Goal: Task Accomplishment & Management: Use online tool/utility

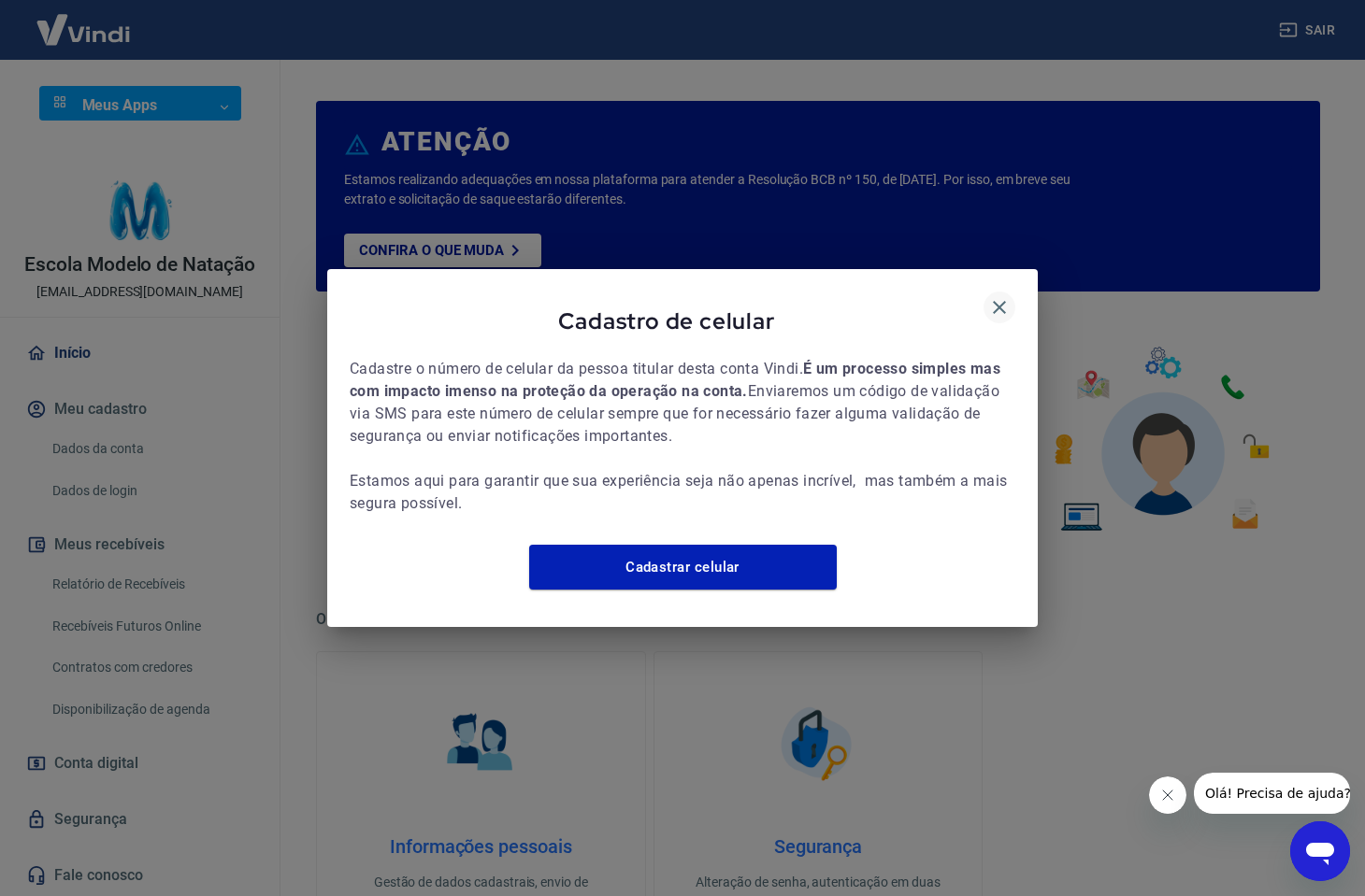
click at [1006, 297] on icon "button" at bounding box center [999, 307] width 23 height 23
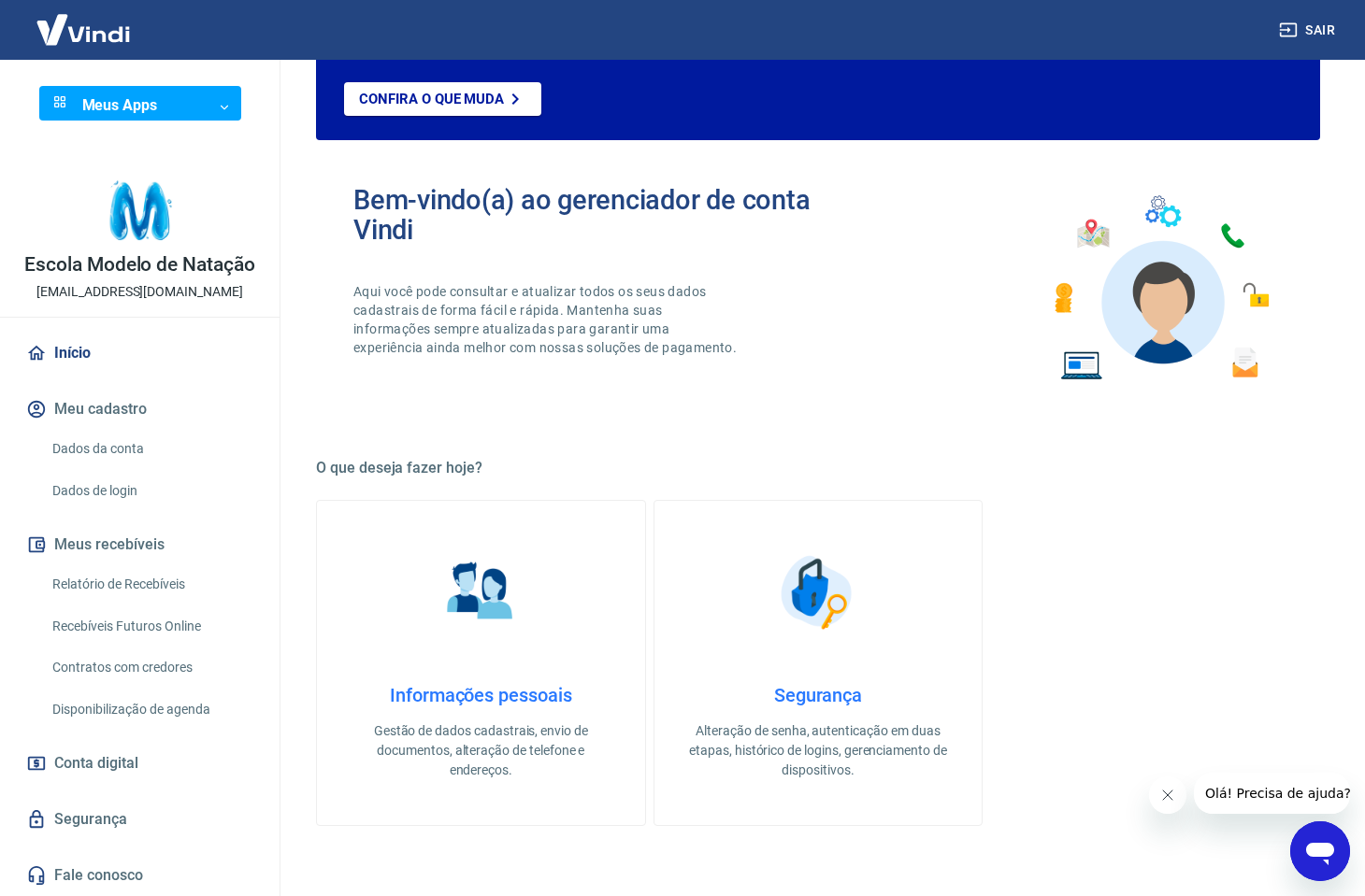
scroll to position [158, 0]
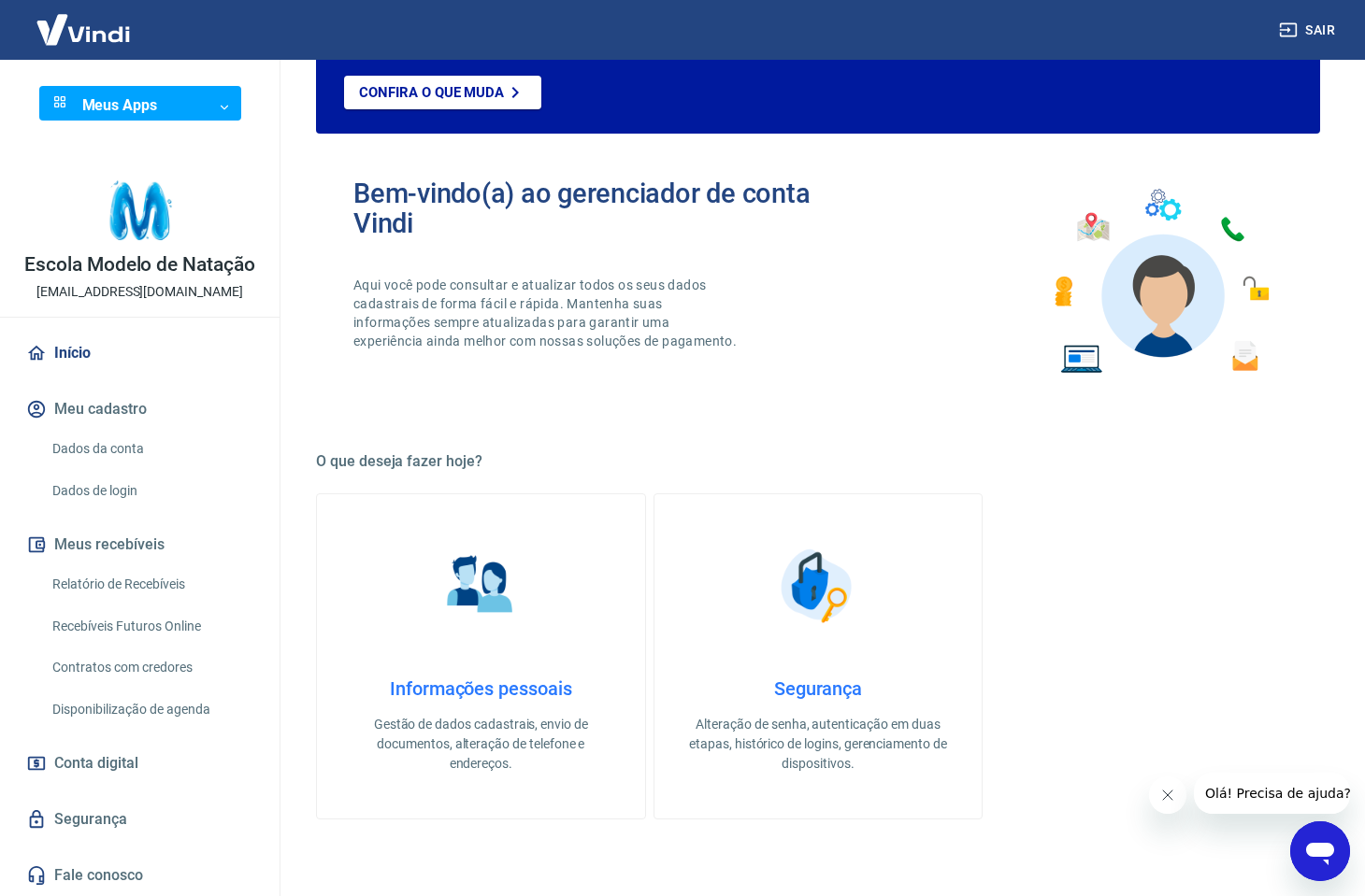
click at [174, 621] on link "Recebíveis Futuros Online" at bounding box center [151, 627] width 212 height 38
click at [1315, 23] on button "Sair" at bounding box center [1308, 29] width 68 height 34
